Goal: Task Accomplishment & Management: Use online tool/utility

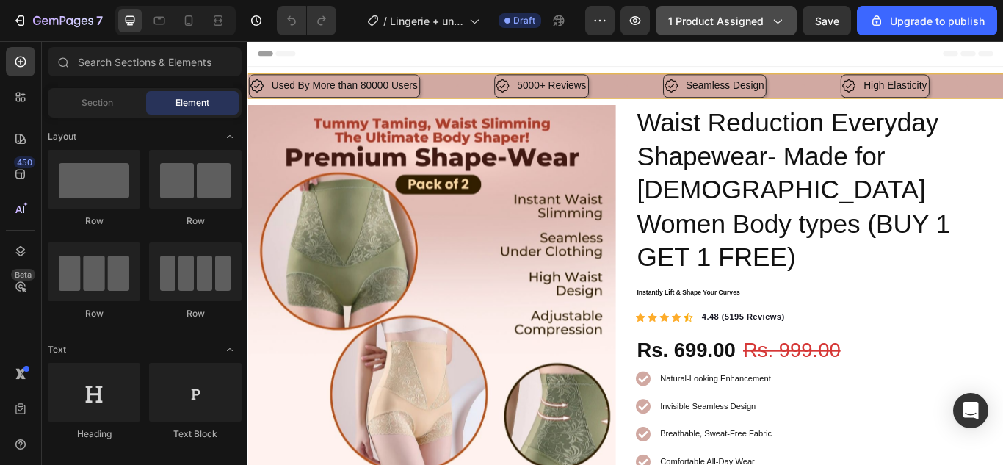
click at [773, 27] on icon "button" at bounding box center [777, 20] width 15 height 15
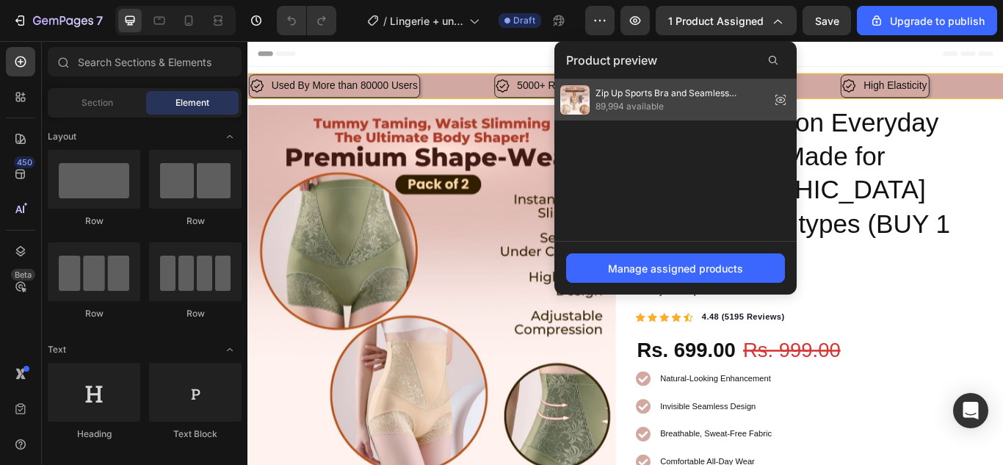
click at [780, 98] on icon at bounding box center [780, 100] width 21 height 21
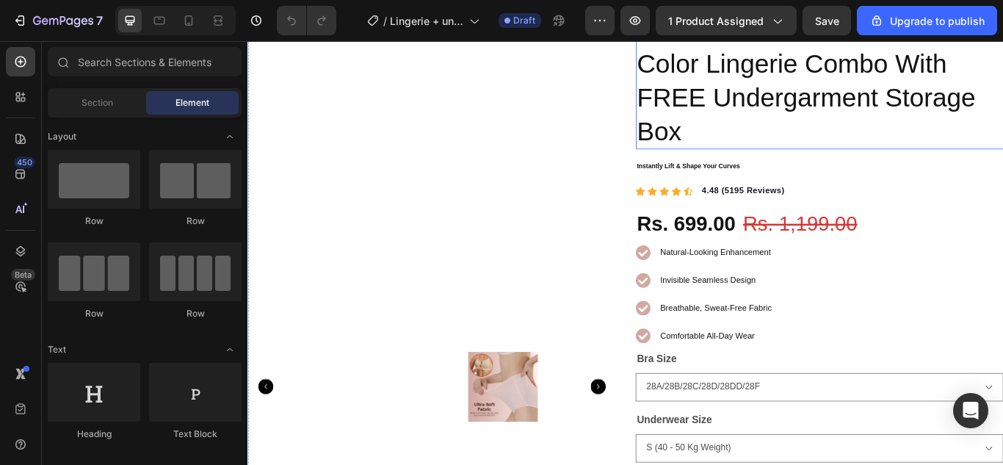
scroll to position [73, 0]
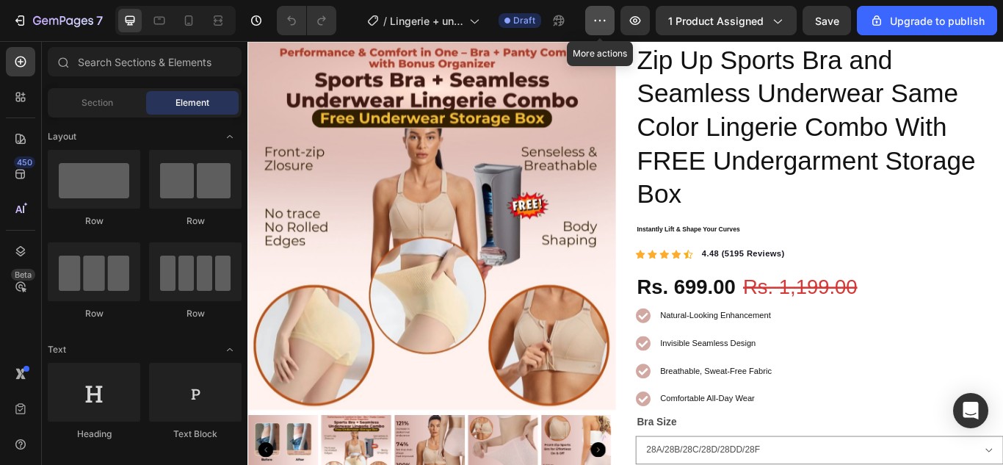
click at [606, 24] on icon "button" at bounding box center [600, 20] width 15 height 15
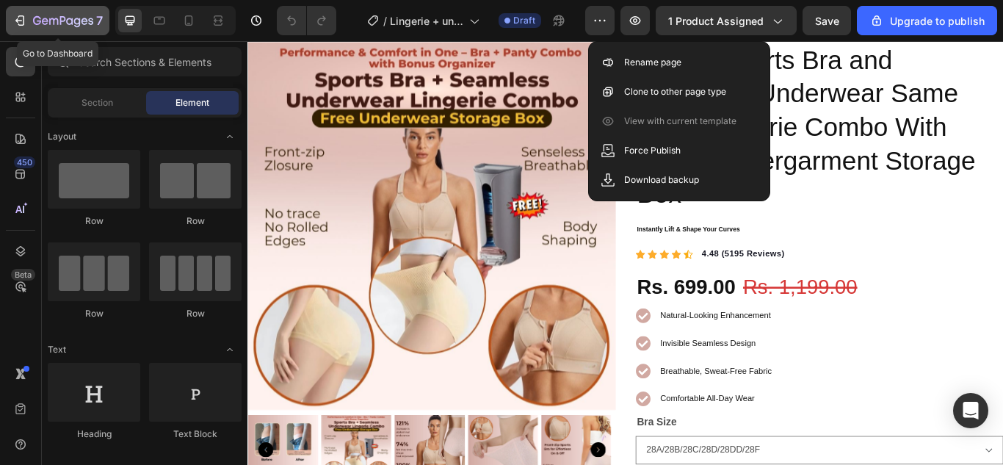
click at [26, 19] on icon "button" at bounding box center [19, 20] width 15 height 15
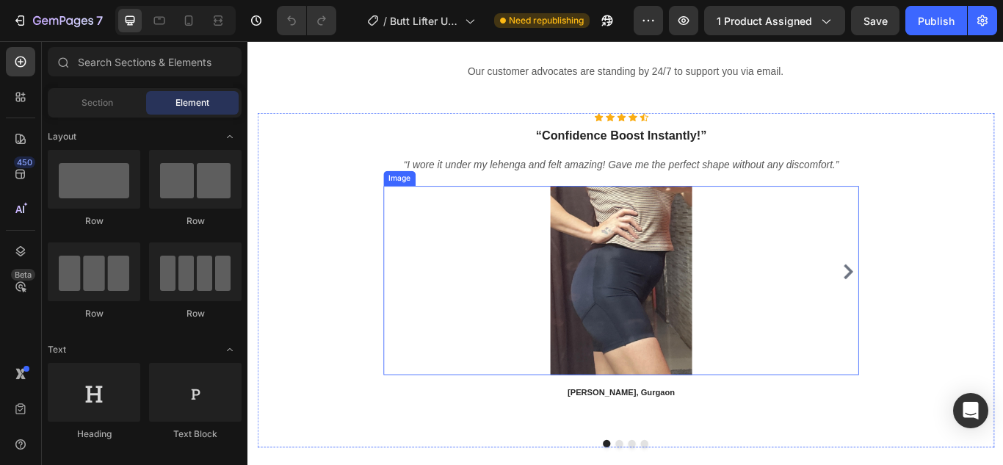
scroll to position [5141, 0]
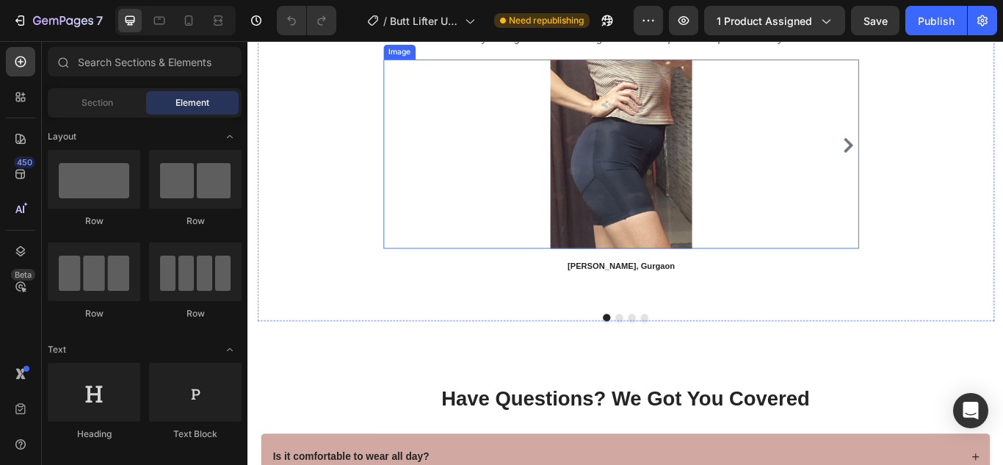
click at [694, 236] on img at bounding box center [683, 173] width 220 height 220
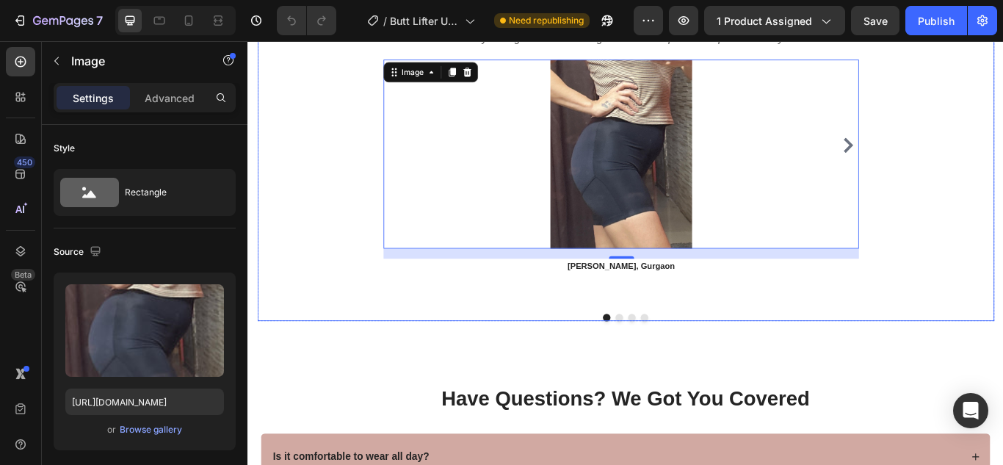
click at [939, 160] on icon "Carousel Next Arrow" at bounding box center [948, 163] width 18 height 18
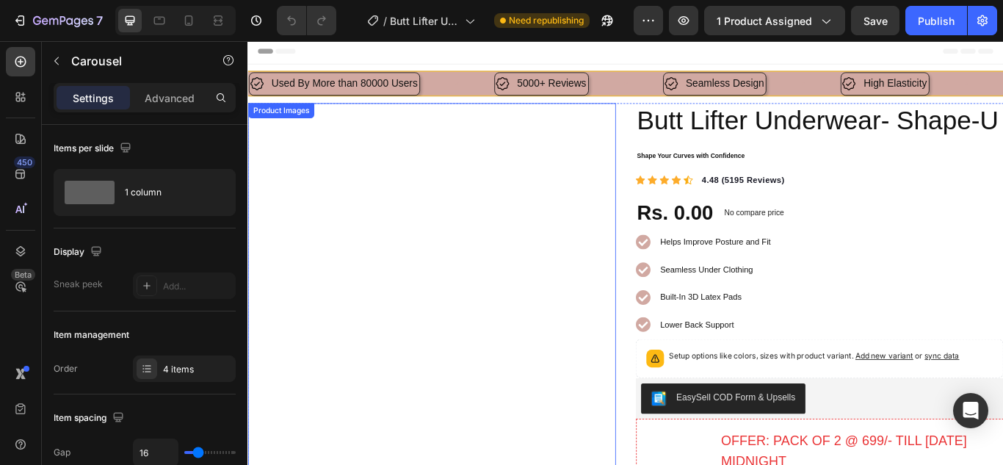
scroll to position [0, 0]
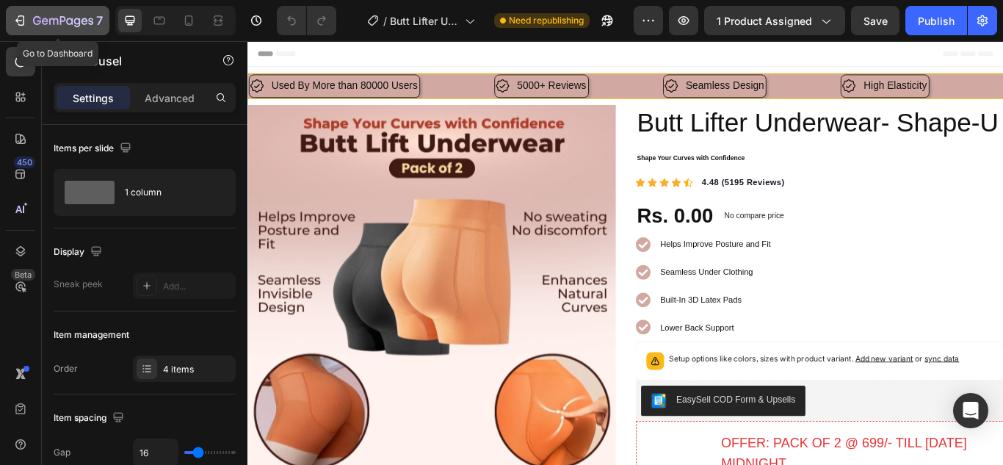
click at [20, 24] on icon "button" at bounding box center [19, 20] width 15 height 15
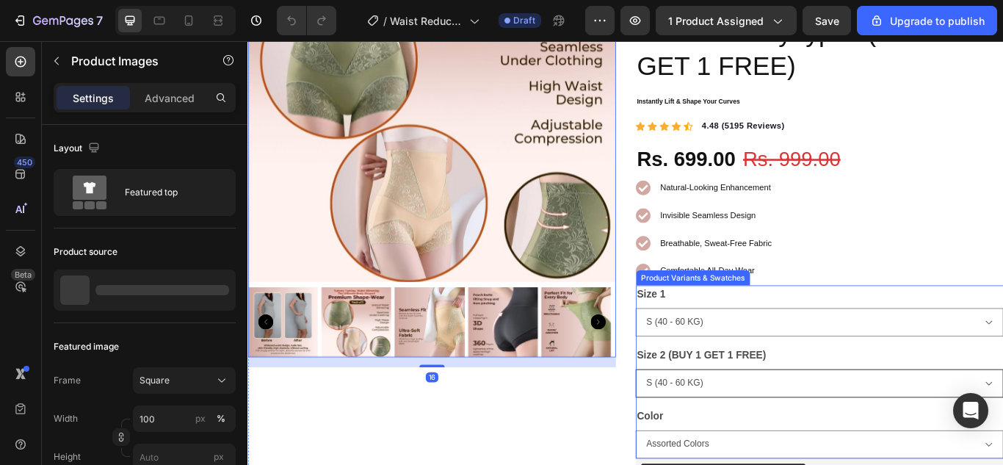
scroll to position [294, 0]
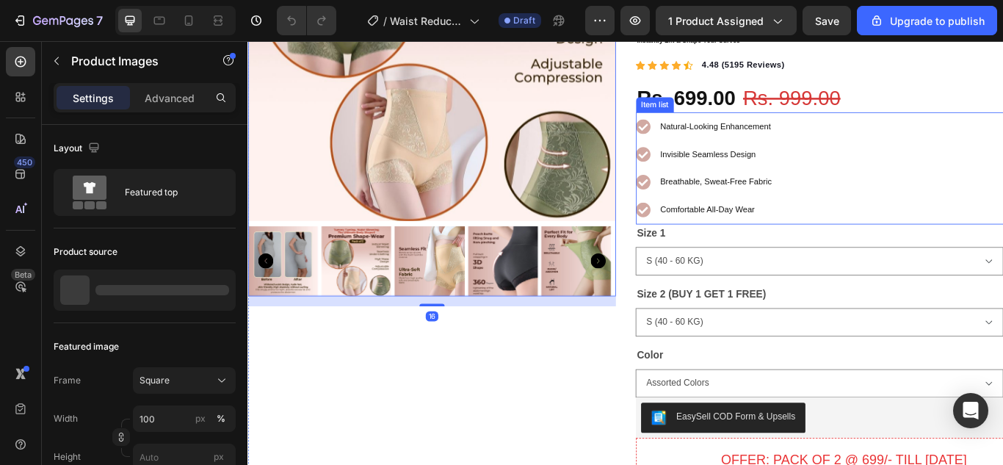
drag, startPoint x: 704, startPoint y: 169, endPoint x: 705, endPoint y: 183, distance: 14.0
click at [704, 197] on icon at bounding box center [709, 206] width 18 height 18
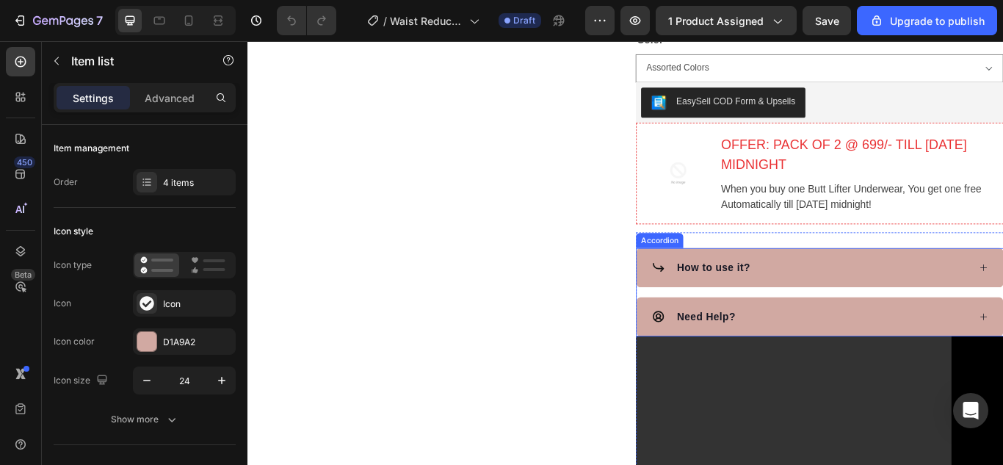
scroll to position [734, 0]
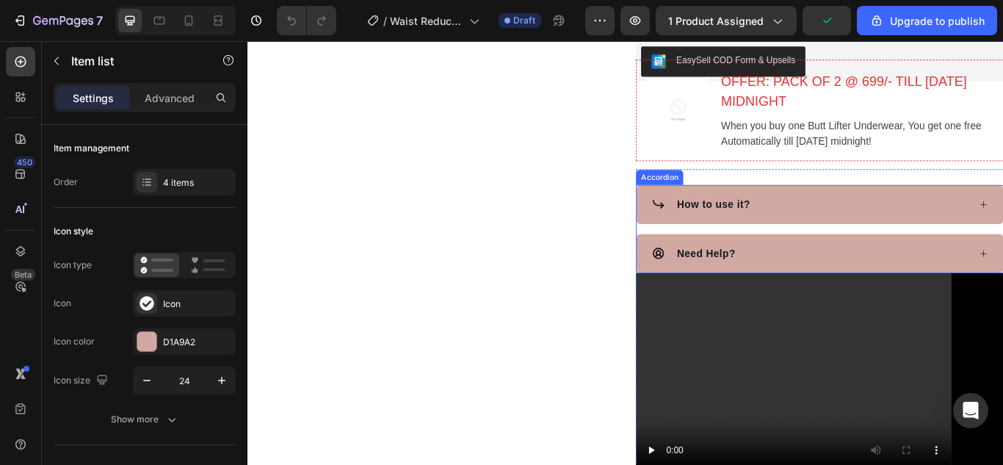
click at [859, 221] on div "How to use it?" at bounding box center [903, 232] width 370 height 22
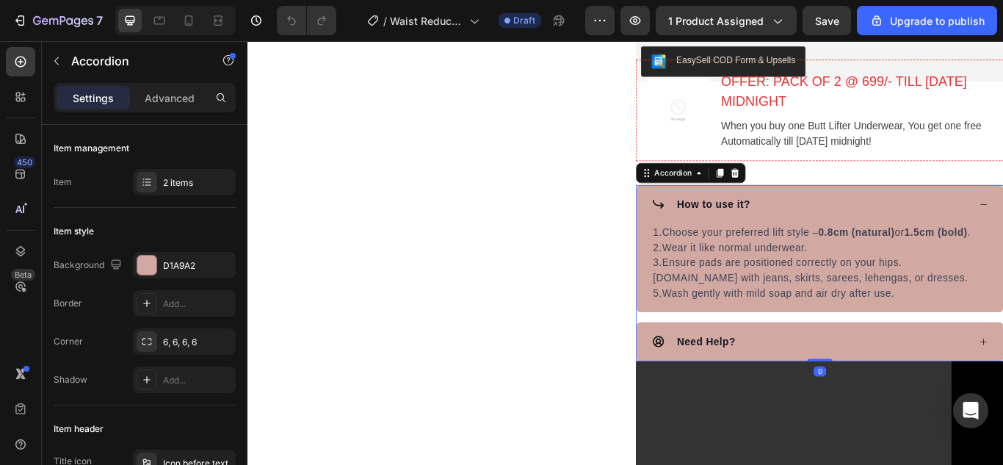
click at [859, 221] on div "How to use it?" at bounding box center [903, 232] width 370 height 22
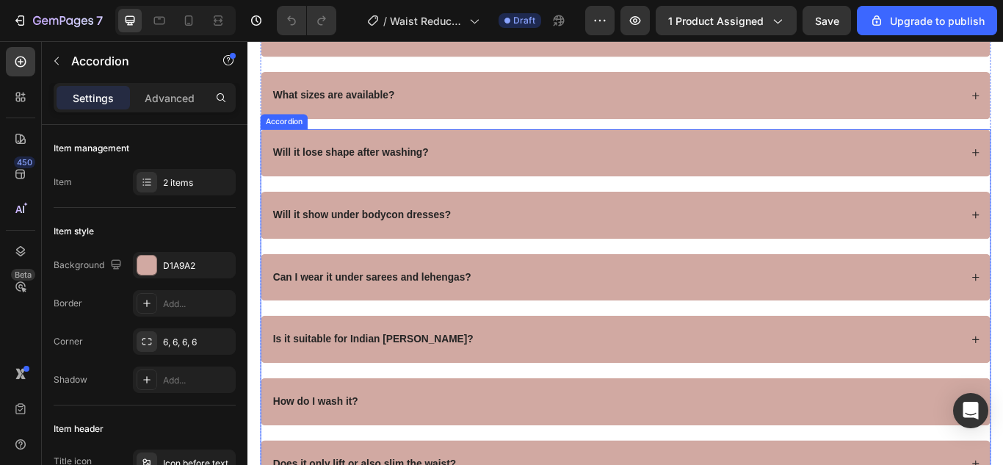
scroll to position [5875, 0]
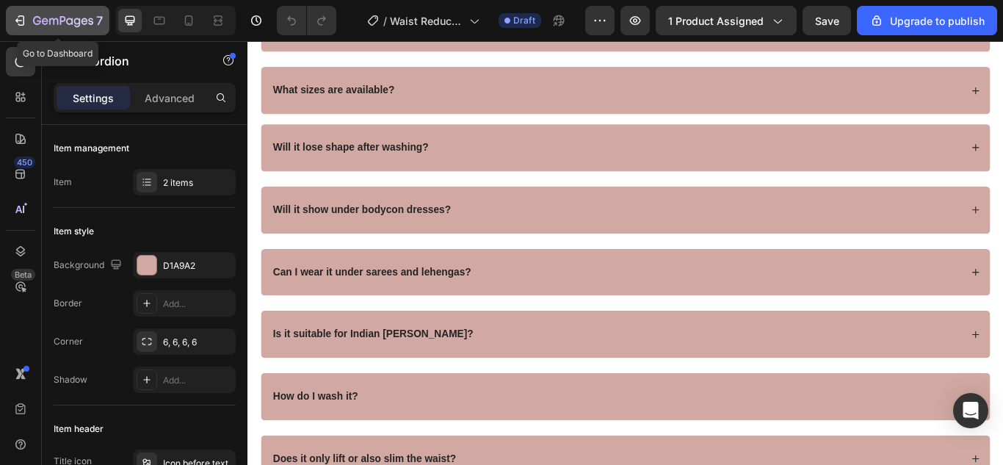
click at [15, 18] on icon "button" at bounding box center [19, 20] width 15 height 15
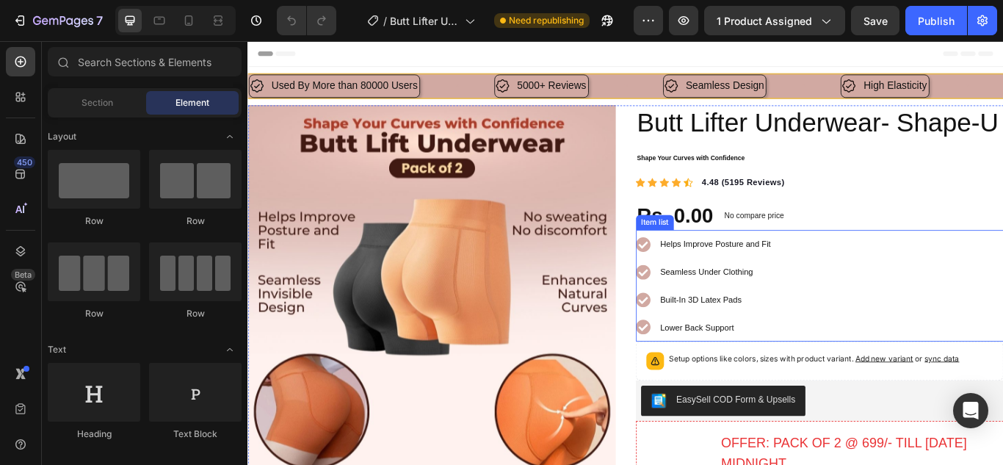
click at [703, 286] on icon at bounding box center [708, 278] width 17 height 17
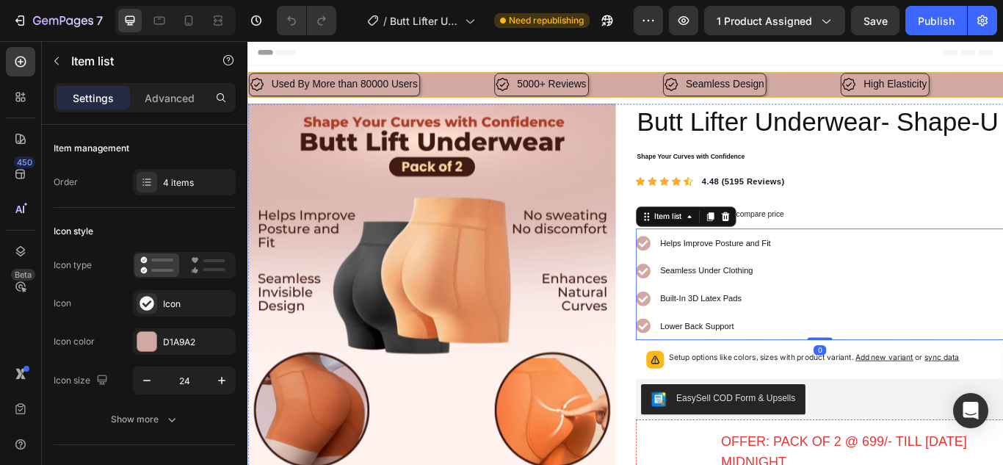
scroll to position [367, 0]
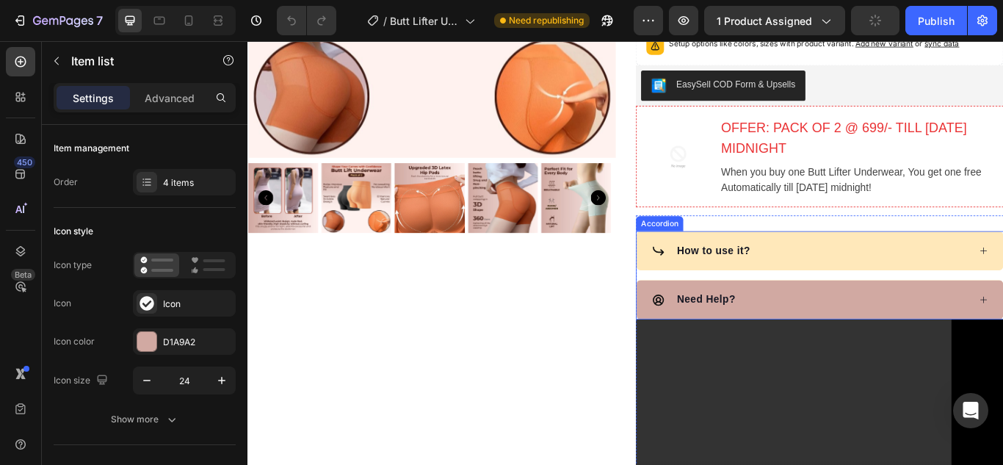
drag, startPoint x: 895, startPoint y: 328, endPoint x: 896, endPoint y: 339, distance: 11.8
click at [897, 297] on div "How to use it?" at bounding box center [903, 286] width 370 height 22
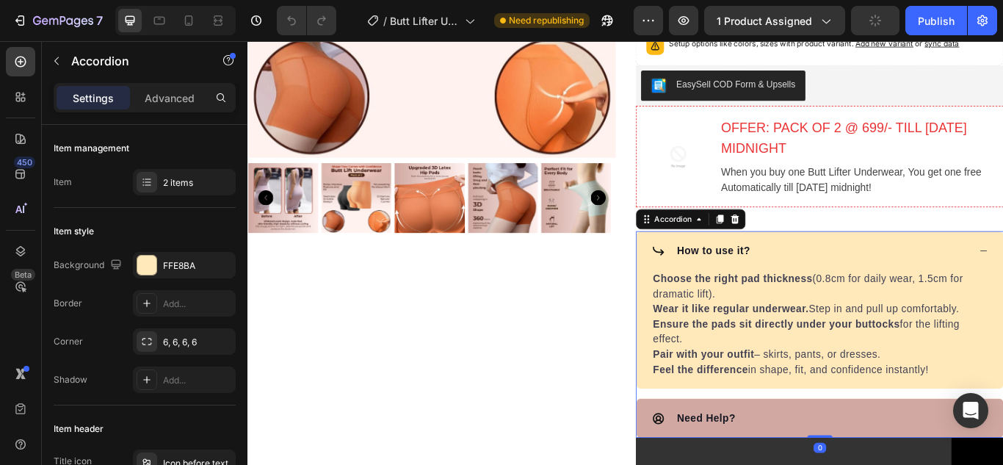
click at [898, 297] on div "How to use it?" at bounding box center [903, 286] width 370 height 22
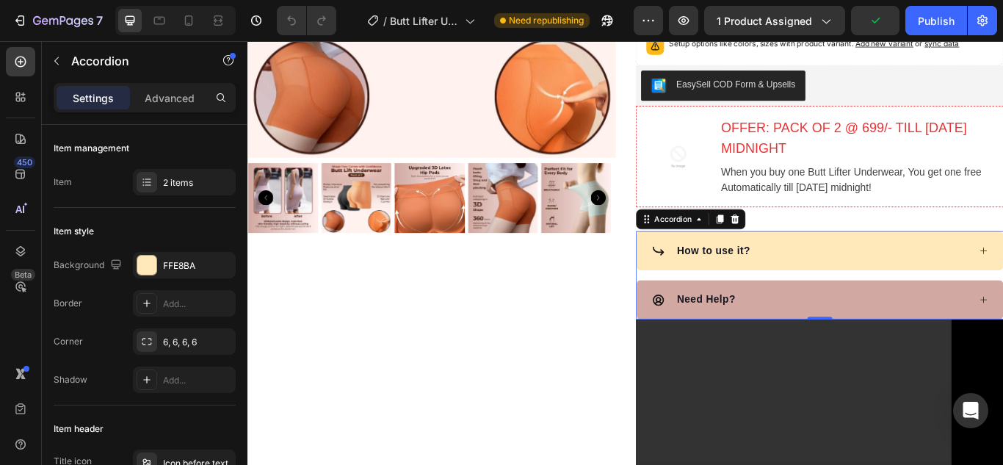
click at [903, 297] on div "How to use it?" at bounding box center [903, 286] width 370 height 22
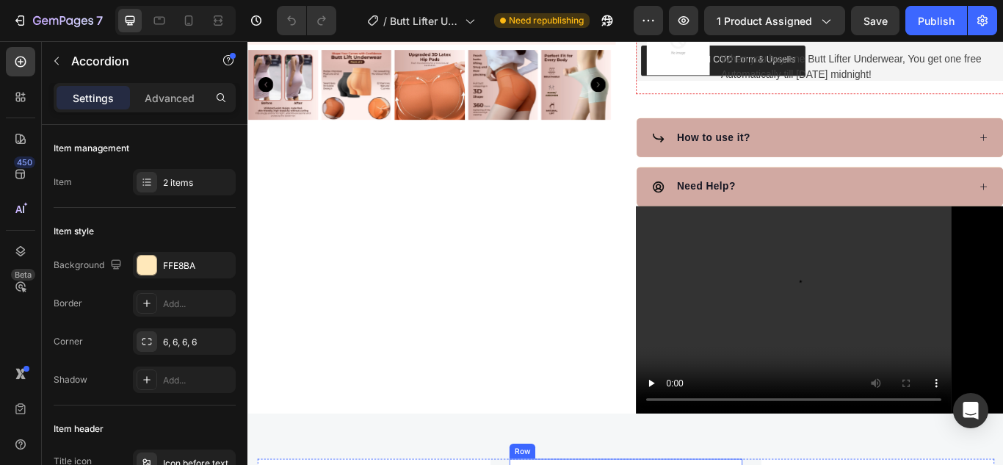
scroll to position [426, 0]
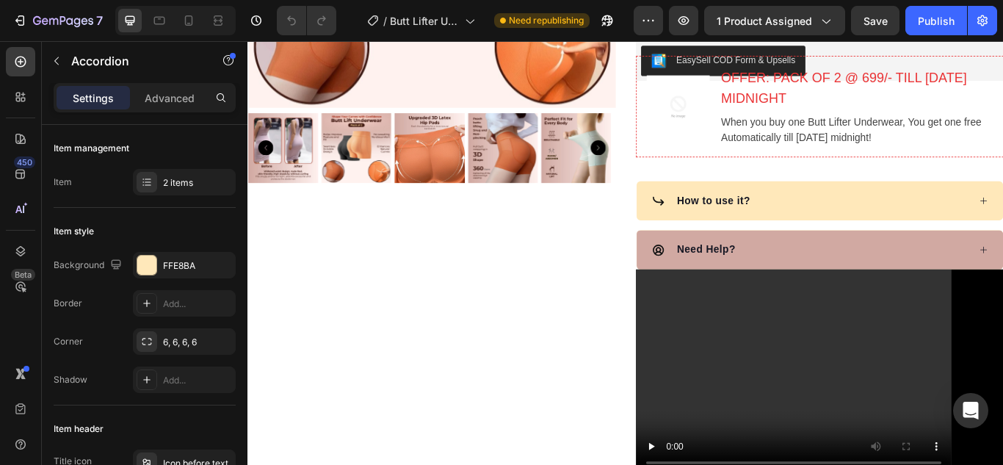
click at [947, 238] on div "How to use it?" at bounding box center [903, 227] width 370 height 22
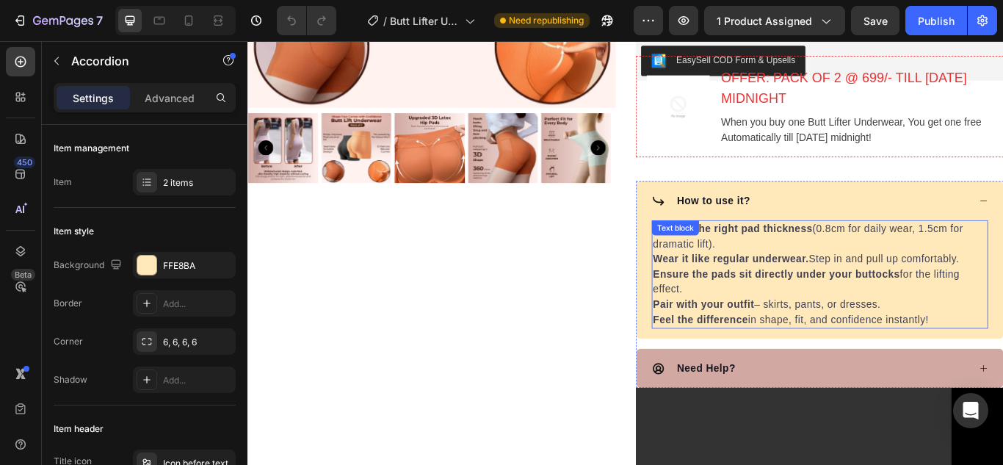
click at [785, 301] on strong "Wear it like regular underwear." at bounding box center [810, 295] width 181 height 12
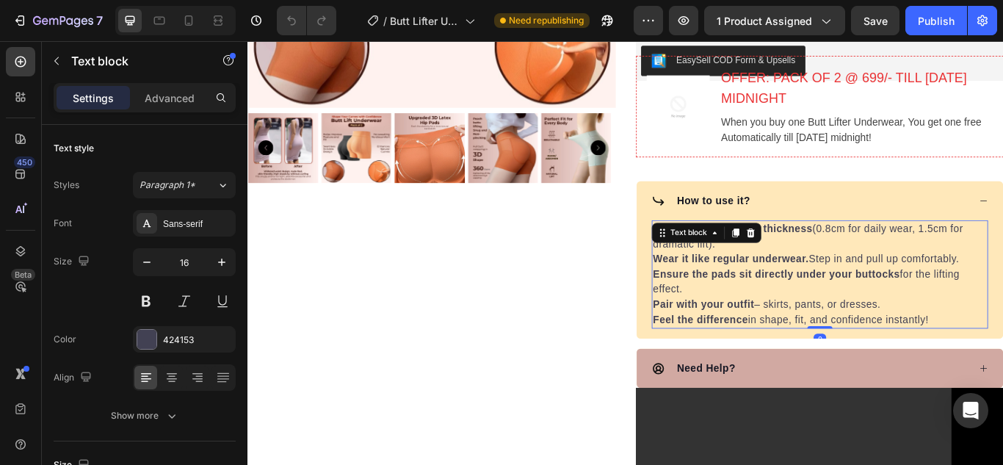
click at [724, 319] on strong "Ensure the pads sit directly under your buttocks" at bounding box center [864, 312] width 288 height 12
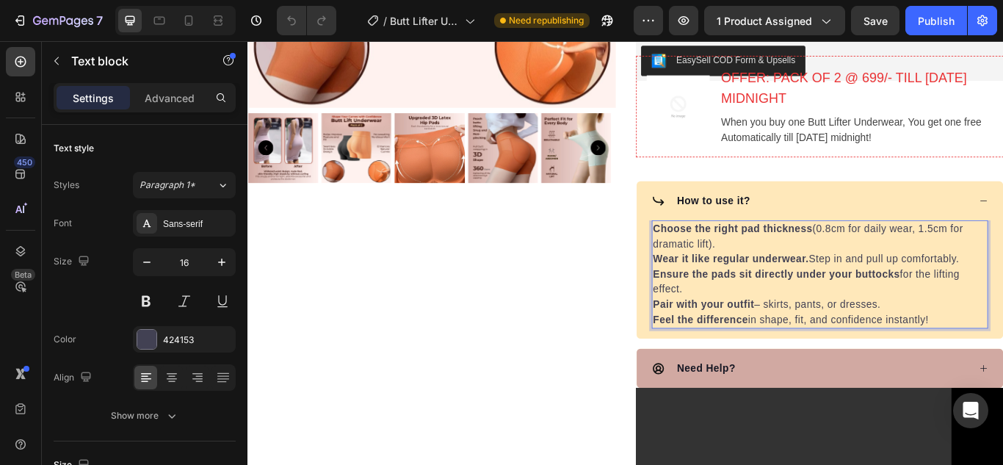
click at [834, 304] on p "Wear it like regular underwear. Step in and pull up comfortably." at bounding box center [914, 295] width 389 height 18
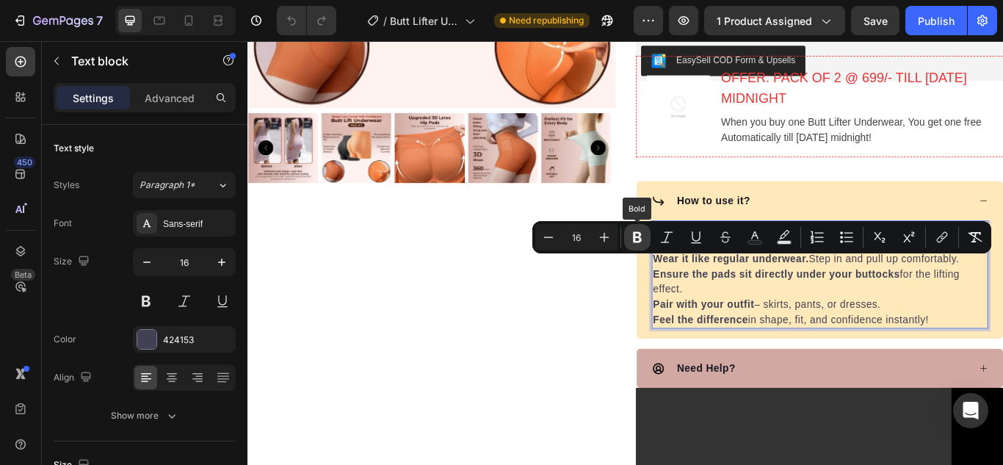
click at [632, 240] on icon "Editor contextual toolbar" at bounding box center [637, 237] width 15 height 15
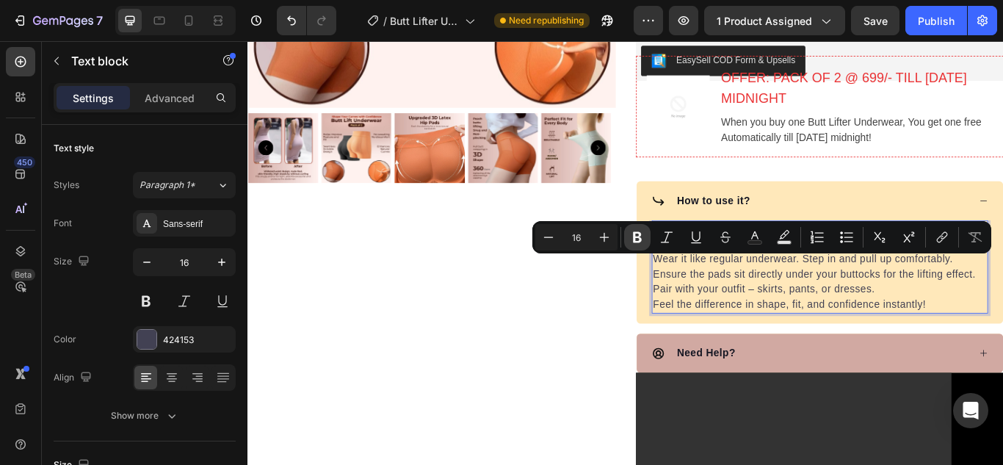
click at [701, 250] on div "How to use it?" at bounding box center [914, 227] width 427 height 46
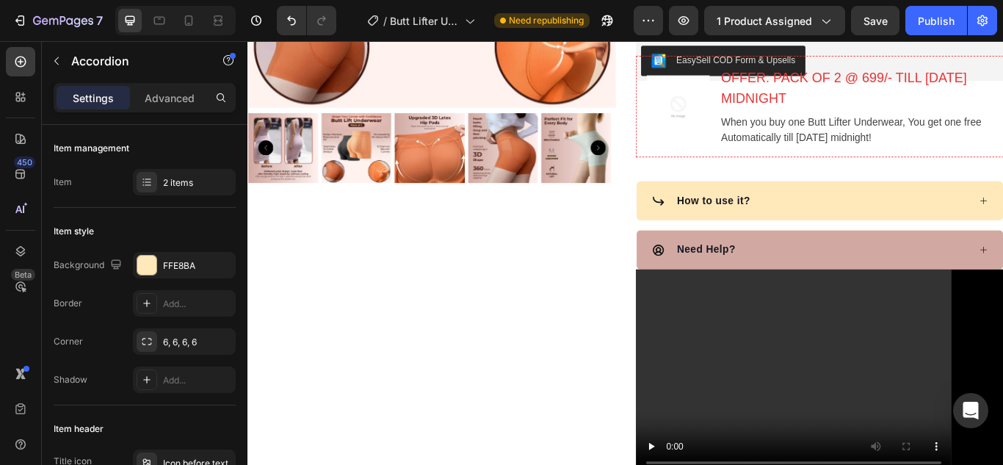
click at [885, 238] on div "How to use it?" at bounding box center [903, 227] width 370 height 22
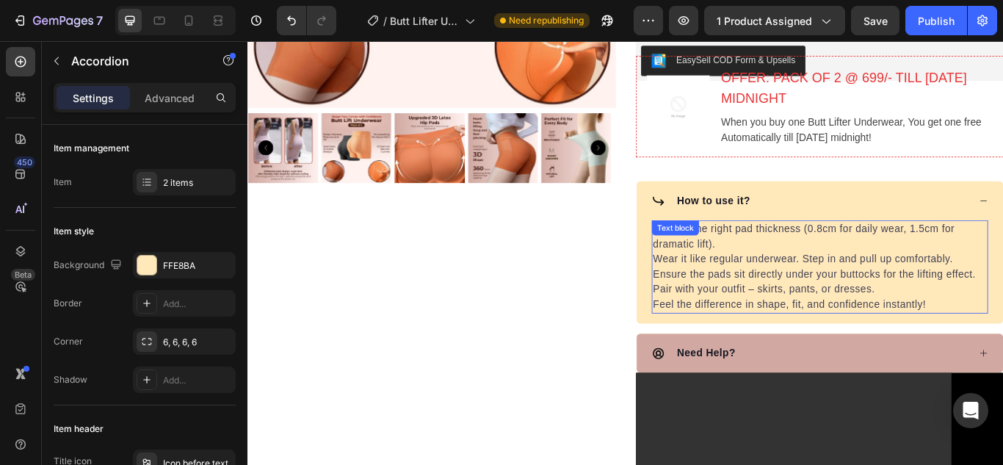
click at [770, 286] on p "Choose the right pad thickness (0.8cm for daily wear, 1.5cm for dramatic lift)." at bounding box center [914, 268] width 389 height 35
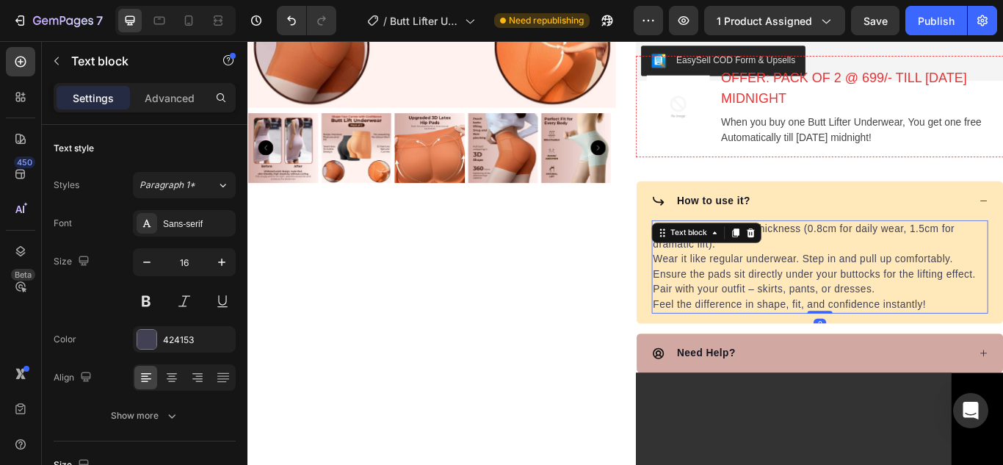
click at [720, 322] on p "Ensure the pads sit directly under your buttocks for the lifting effect." at bounding box center [914, 313] width 389 height 18
click at [720, 286] on p "Choose the right pad thickness (0.8cm for daily wear, 1.5cm for dramatic lift)." at bounding box center [914, 268] width 389 height 35
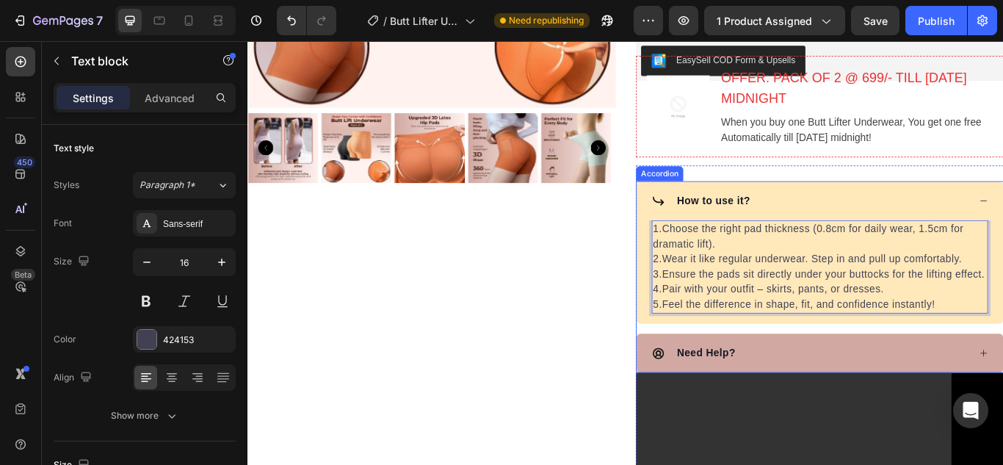
click at [827, 236] on p "How to use it?" at bounding box center [790, 227] width 85 height 18
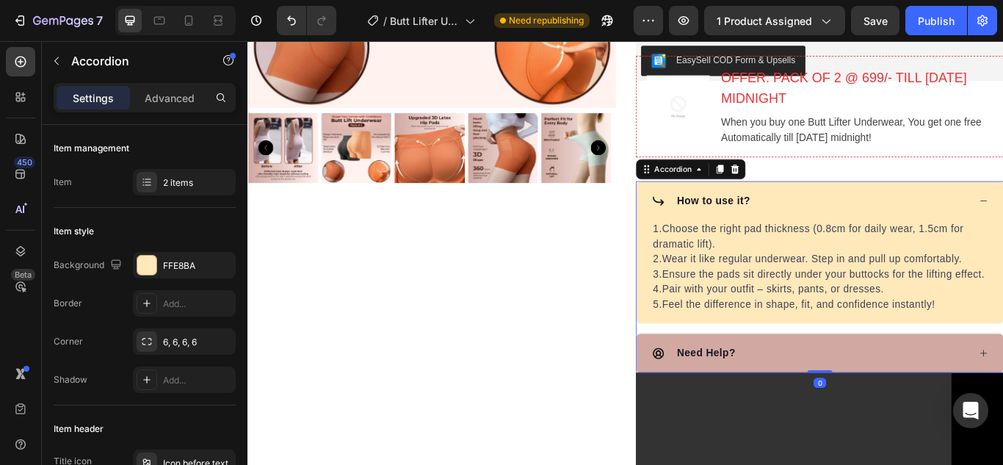
click at [867, 238] on div "How to use it?" at bounding box center [903, 227] width 370 height 22
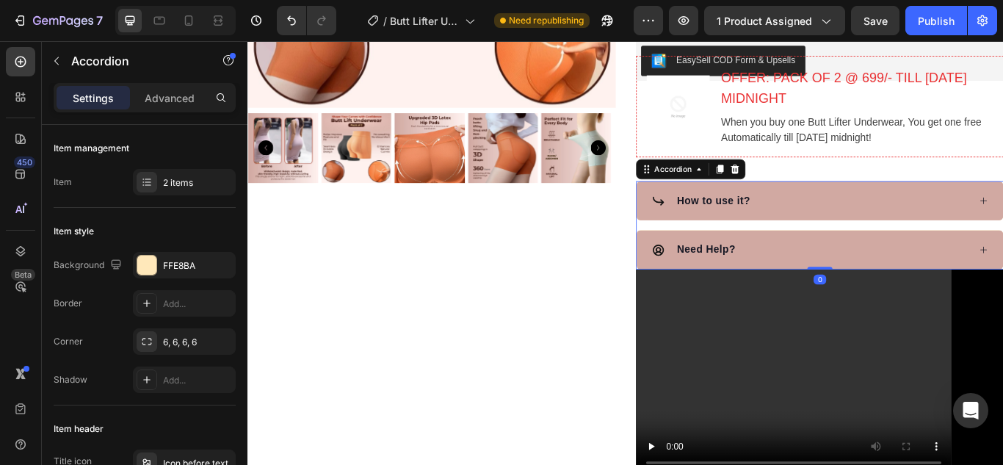
click at [869, 294] on div "How to use it? Need Help?" at bounding box center [914, 255] width 429 height 103
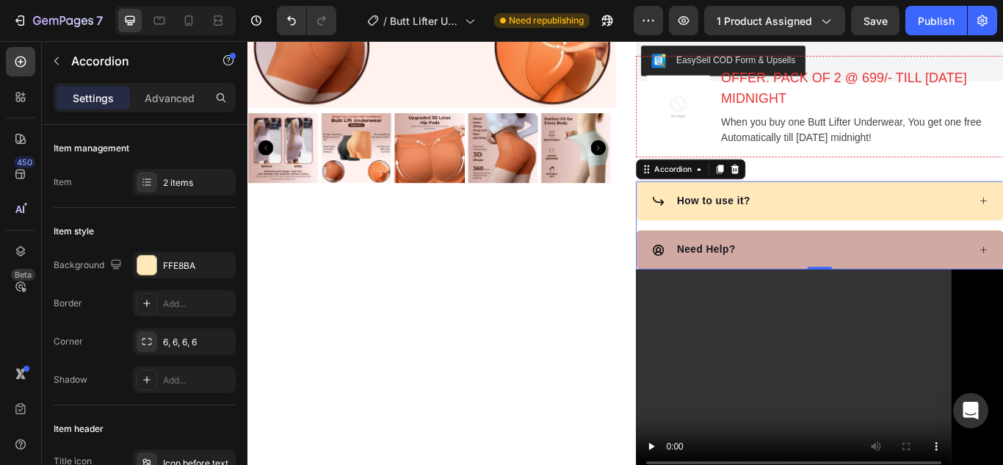
click at [854, 250] on div "How to use it?" at bounding box center [914, 227] width 427 height 46
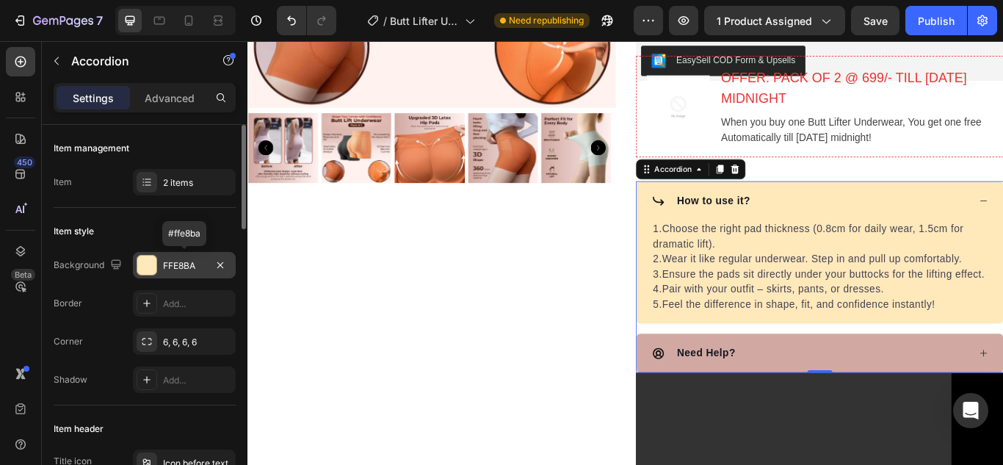
click at [152, 267] on div at bounding box center [146, 265] width 19 height 19
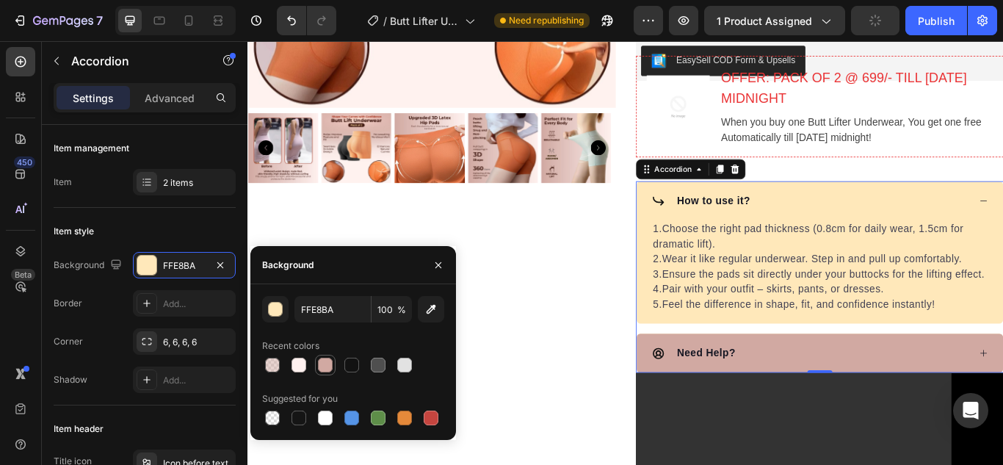
drag, startPoint x: 325, startPoint y: 361, endPoint x: 742, endPoint y: 264, distance: 429.1
click at [325, 361] on div at bounding box center [325, 365] width 15 height 15
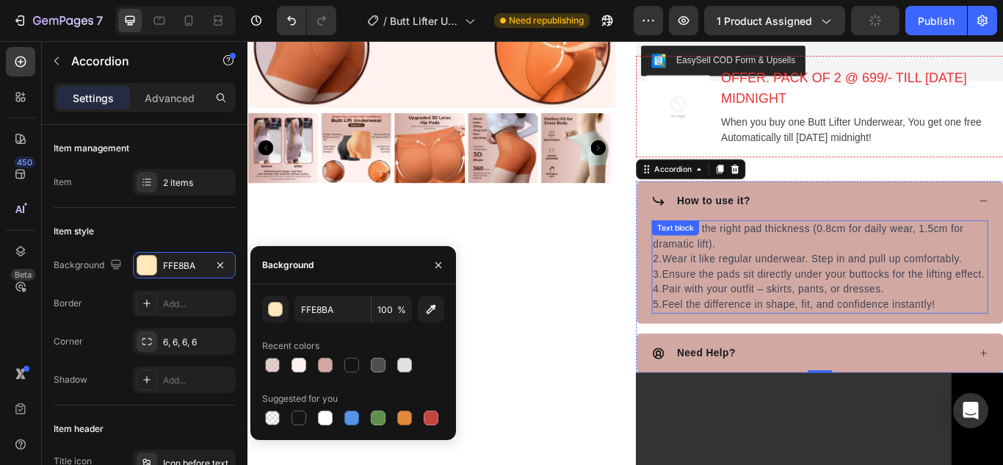
type input "D1A9A2"
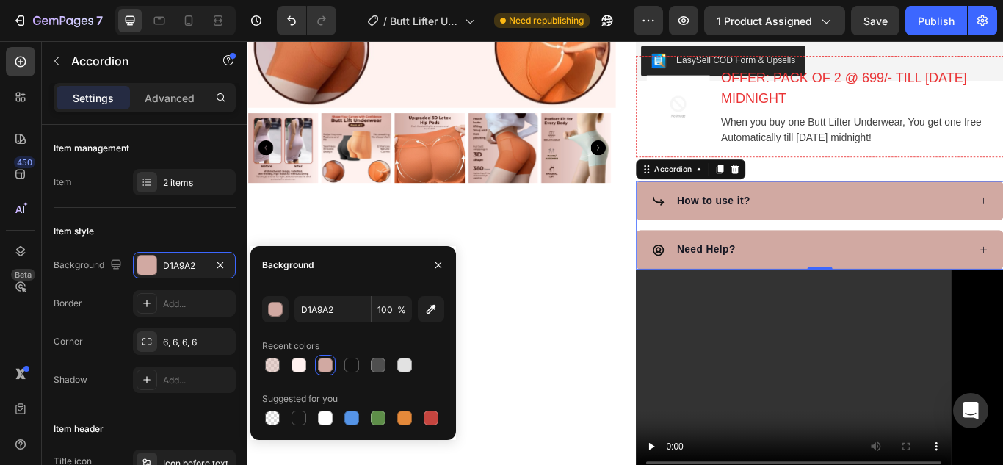
click at [536, 354] on div "Product Images" at bounding box center [461, 119] width 429 height 859
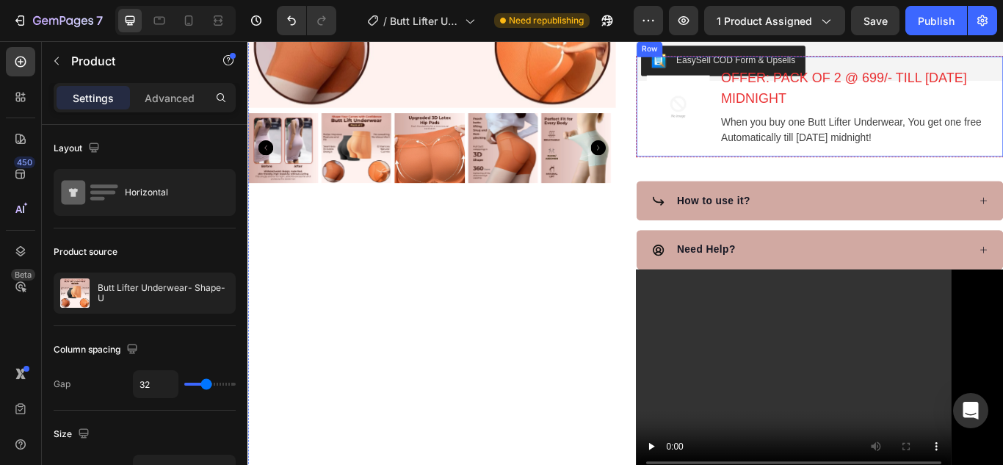
scroll to position [132, 0]
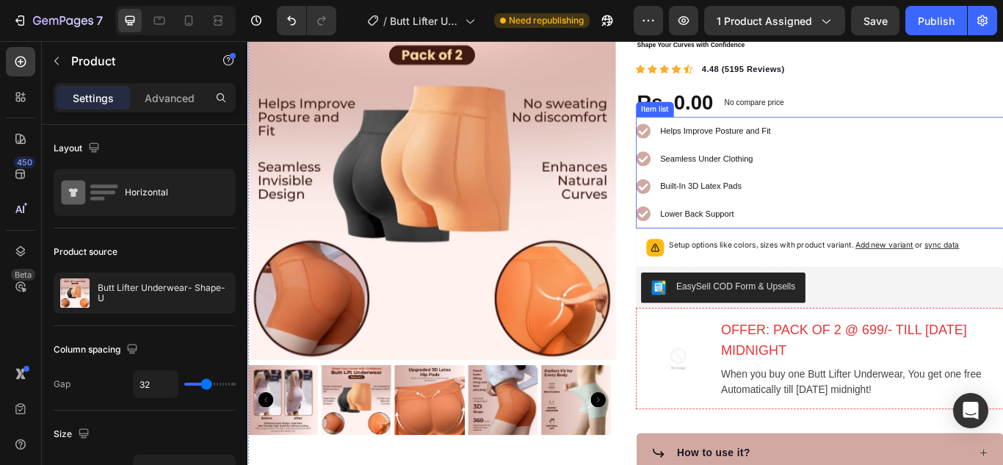
click at [707, 219] on icon at bounding box center [708, 210] width 17 height 17
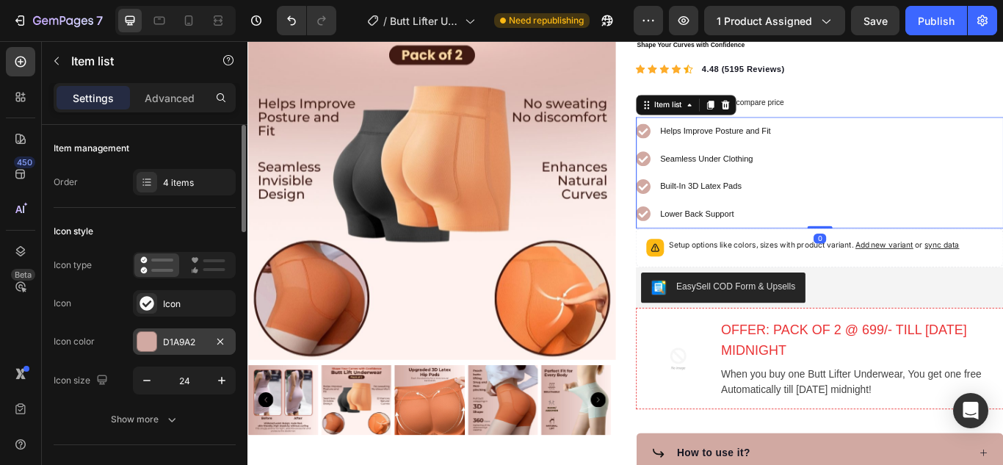
click at [158, 341] on div "D1A9A2" at bounding box center [184, 341] width 103 height 26
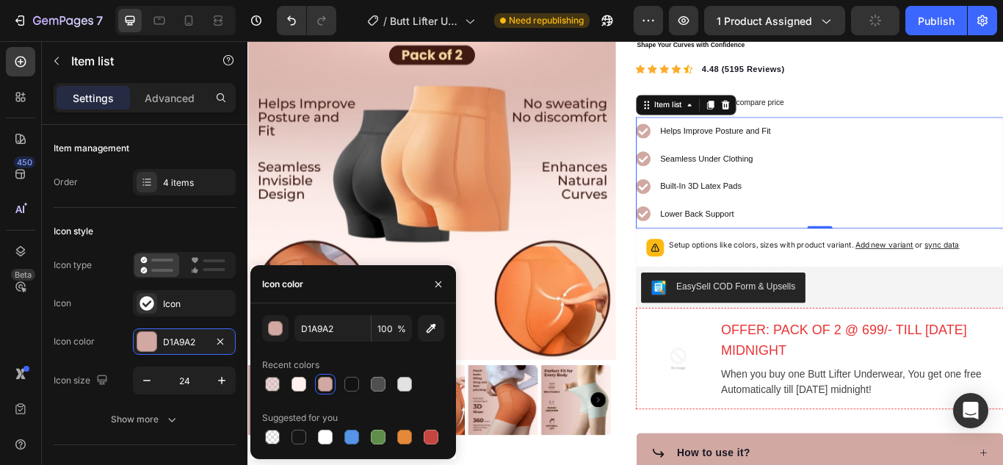
click at [323, 382] on div at bounding box center [325, 384] width 15 height 15
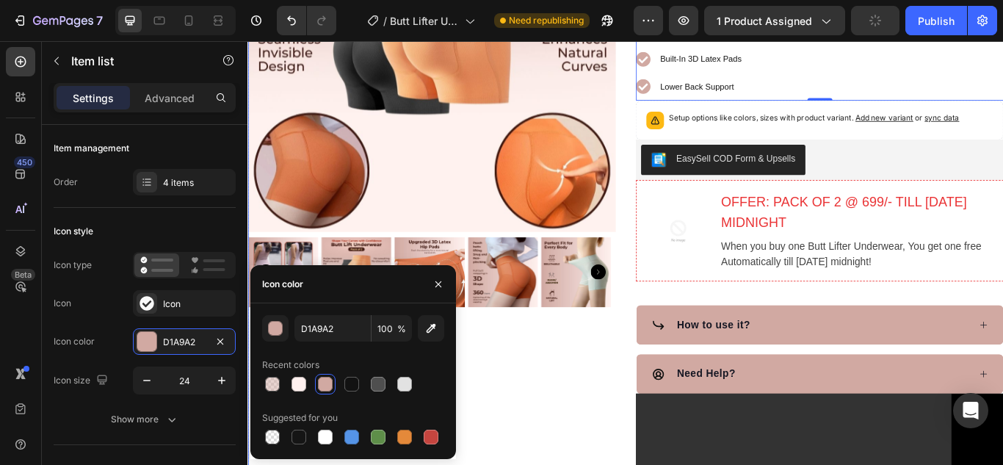
scroll to position [353, 0]
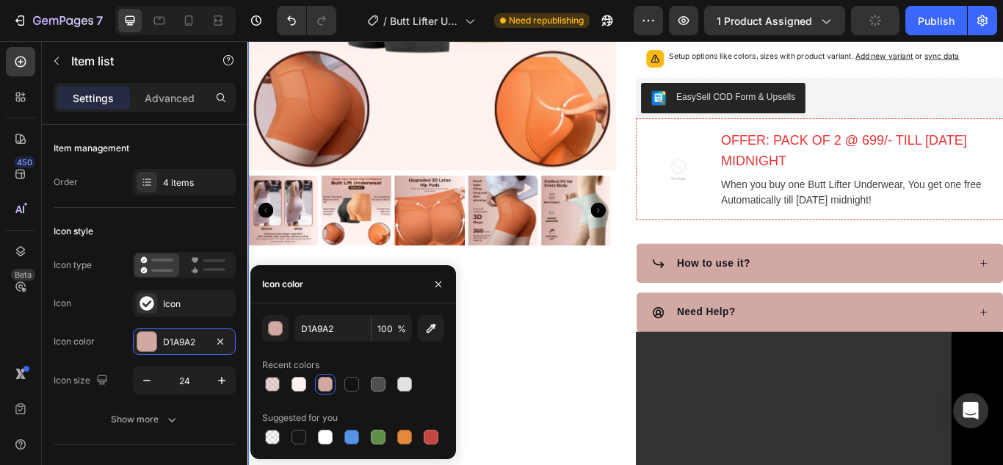
click at [558, 432] on div "Product Images" at bounding box center [461, 193] width 429 height 859
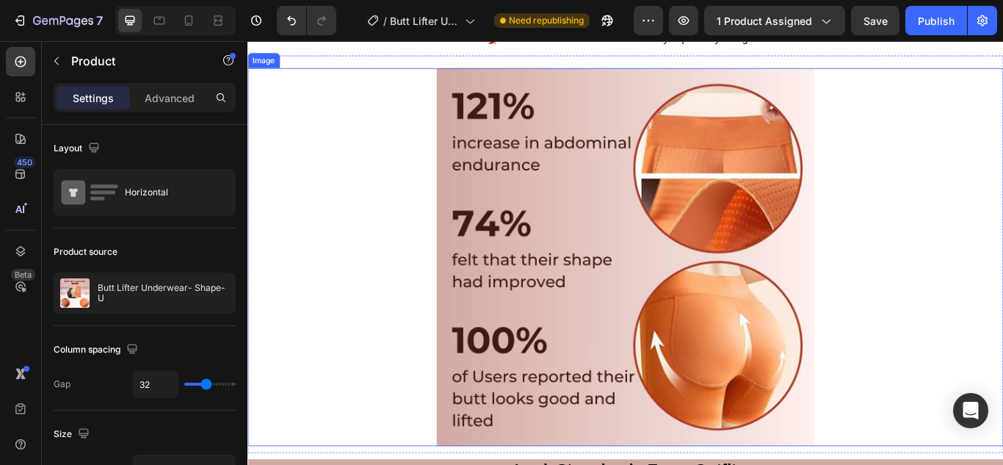
scroll to position [3510, 0]
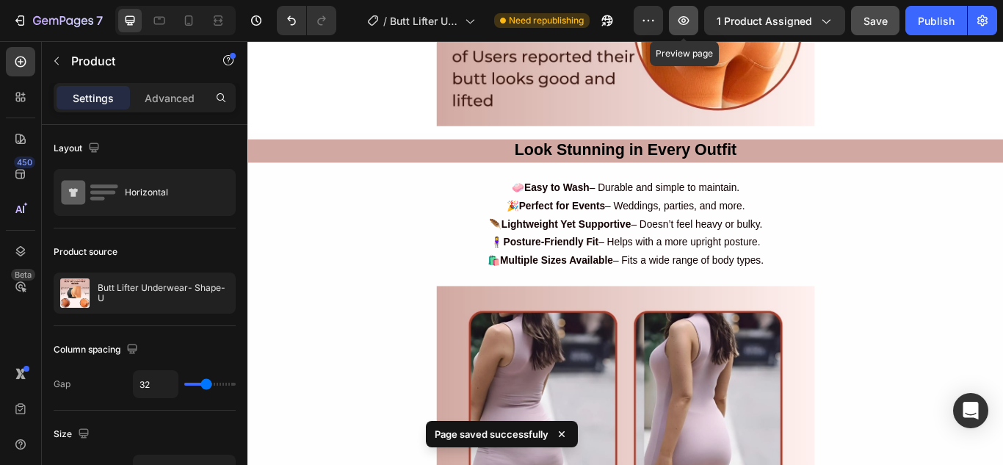
click at [684, 21] on icon "button" at bounding box center [684, 20] width 11 height 9
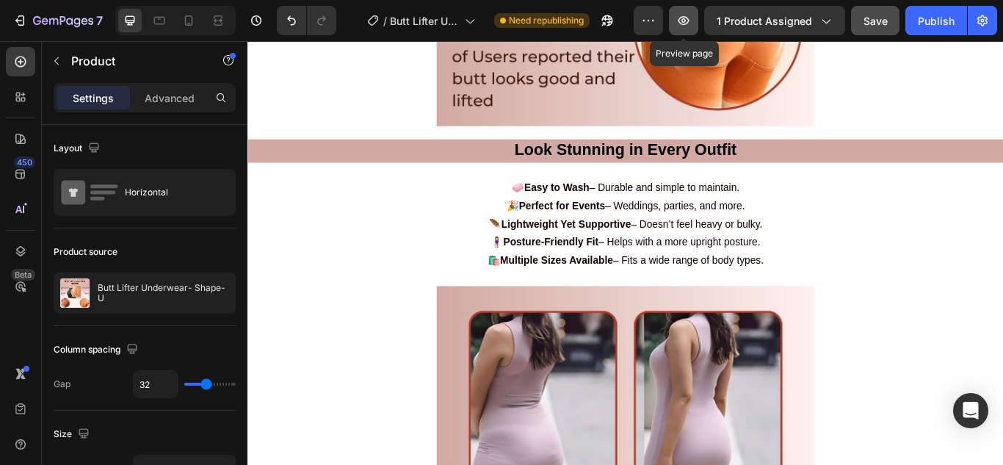
drag, startPoint x: 655, startPoint y: 18, endPoint x: 682, endPoint y: 9, distance: 28.8
drag, startPoint x: 682, startPoint y: 9, endPoint x: 669, endPoint y: 40, distance: 33.6
click at [669, 40] on div "7 / Butt Lifter Underwear Need republishing Preview Preview page 1 product assi…" at bounding box center [501, 21] width 1003 height 42
click at [685, 18] on icon "button" at bounding box center [683, 20] width 15 height 15
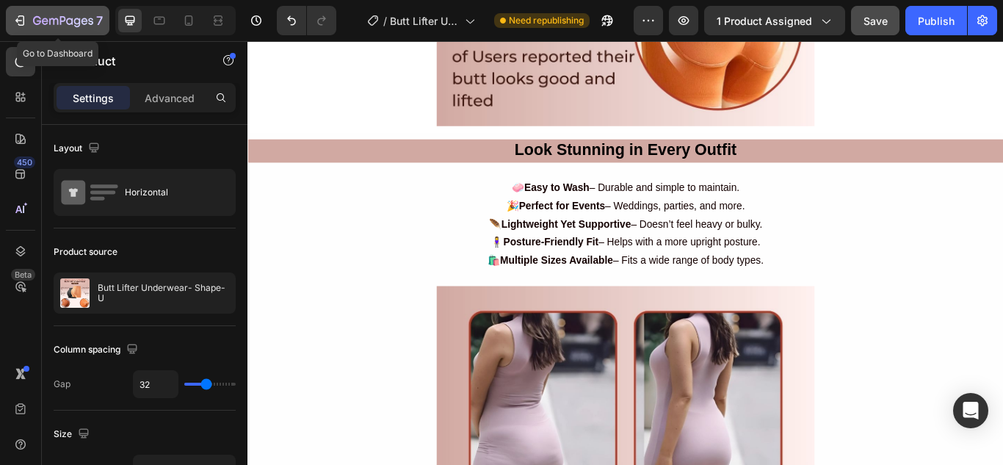
click at [17, 16] on icon "button" at bounding box center [19, 20] width 15 height 15
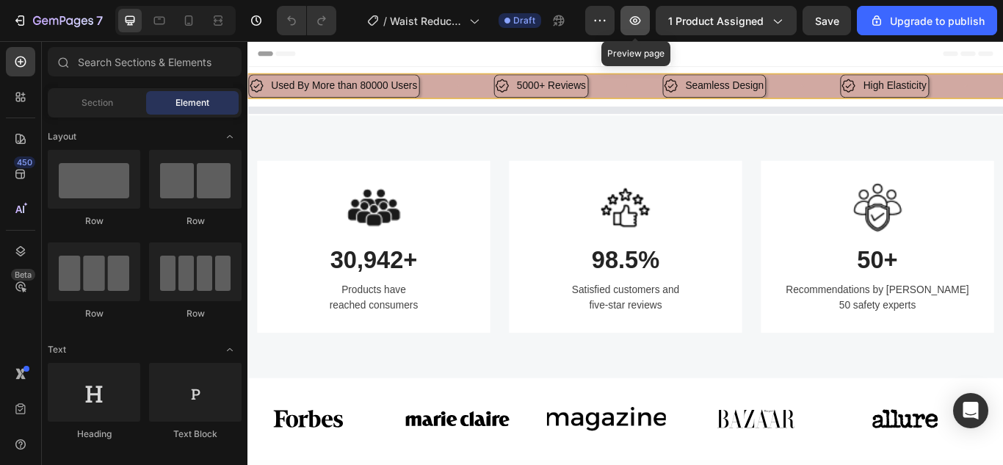
click at [640, 18] on icon "button" at bounding box center [635, 20] width 11 height 9
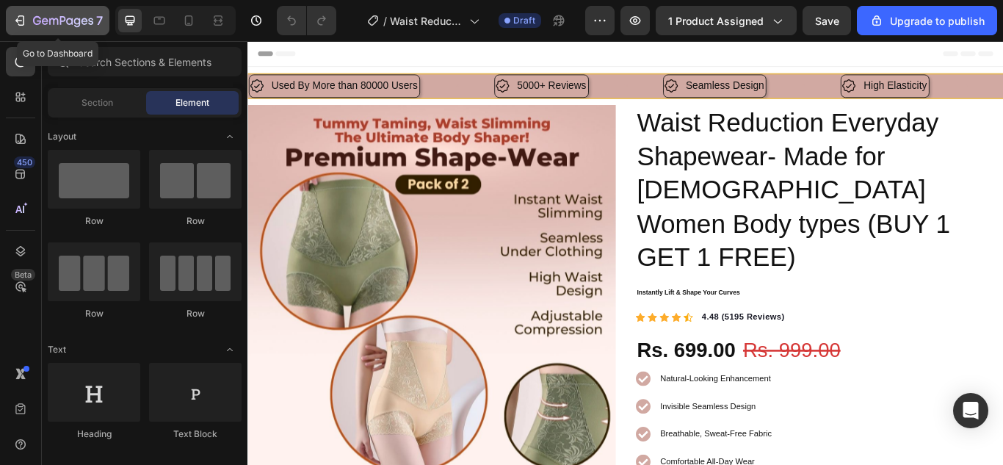
click at [19, 18] on icon "button" at bounding box center [19, 20] width 15 height 15
